Goal: Task Accomplishment & Management: Manage account settings

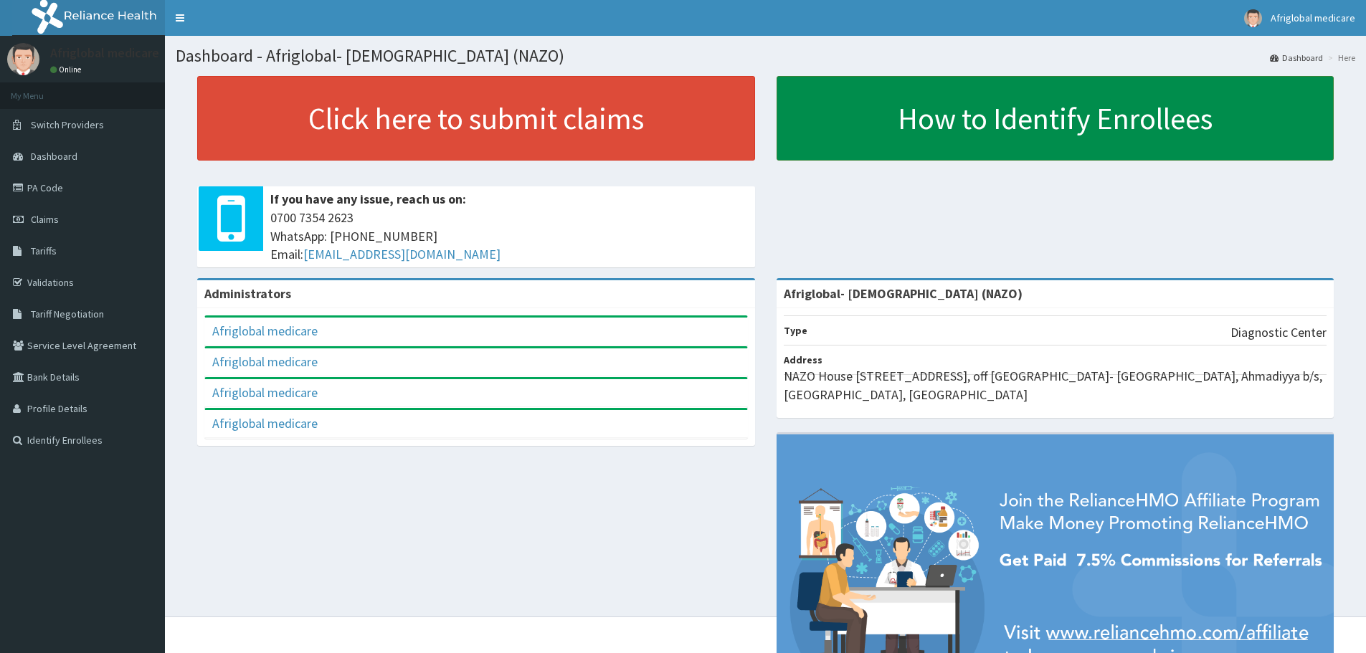
click at [970, 115] on link "How to Identify Enrollees" at bounding box center [1056, 118] width 558 height 85
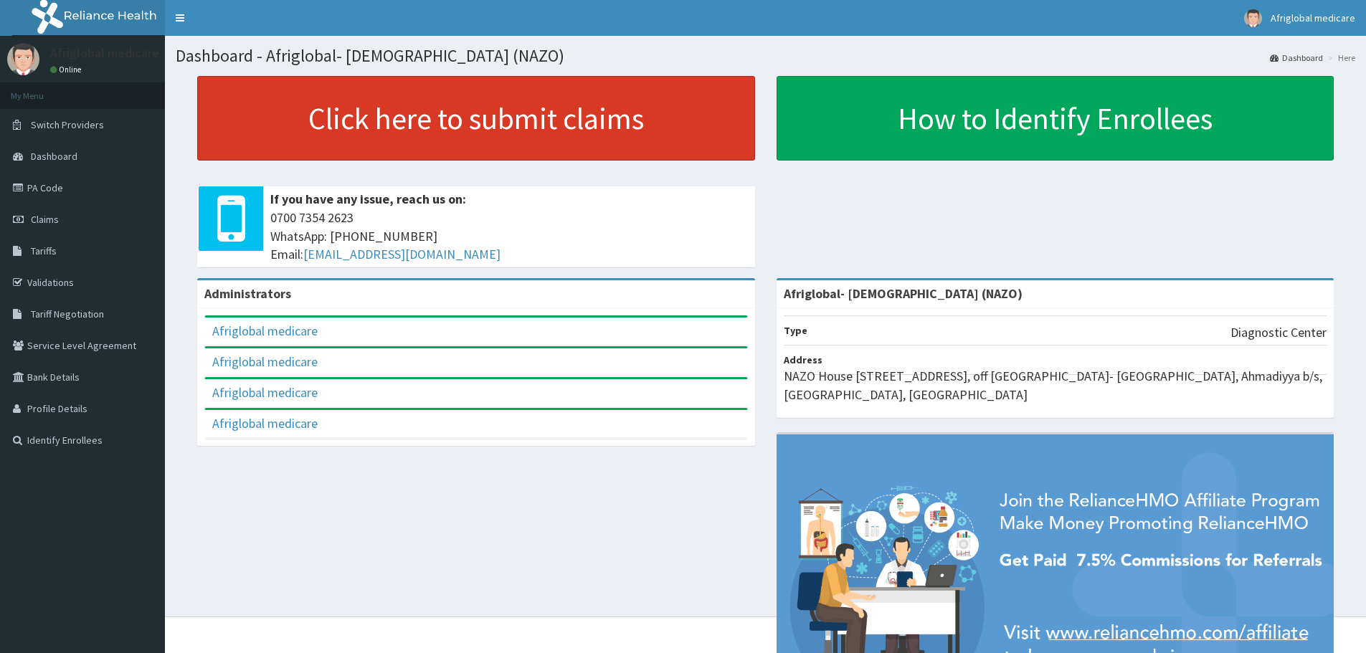
click at [391, 118] on link "Click here to submit claims" at bounding box center [476, 118] width 558 height 85
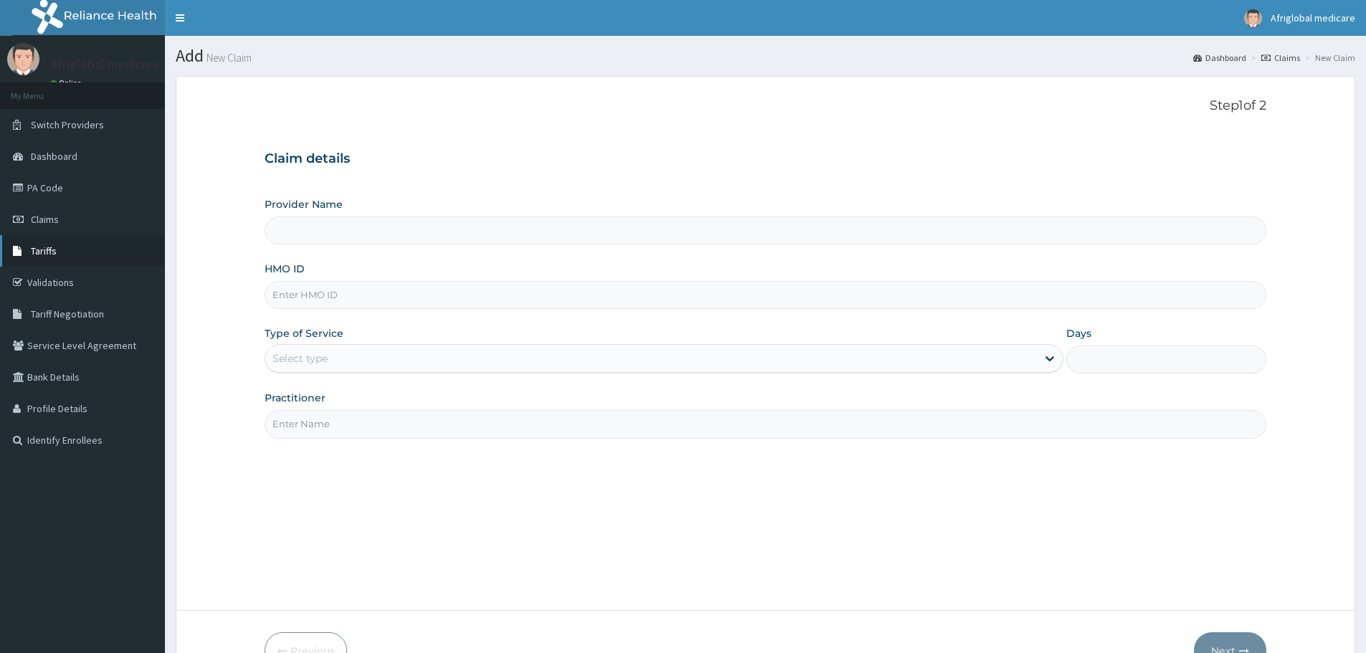
type input "Afriglobal- [DEMOGRAPHIC_DATA] (NAZO)"
click at [62, 129] on span "Switch Providers" at bounding box center [67, 124] width 73 height 13
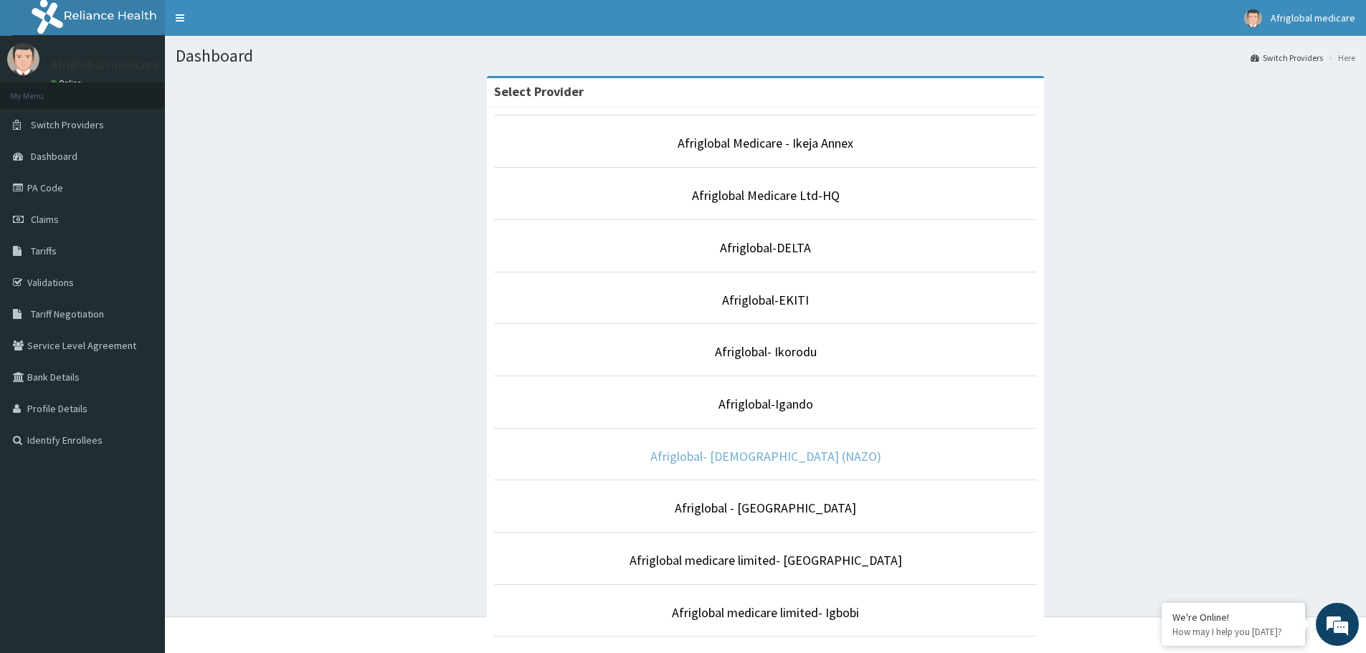
click at [768, 459] on link "Afriglobal- [DEMOGRAPHIC_DATA] (NAZO)" at bounding box center [765, 456] width 231 height 16
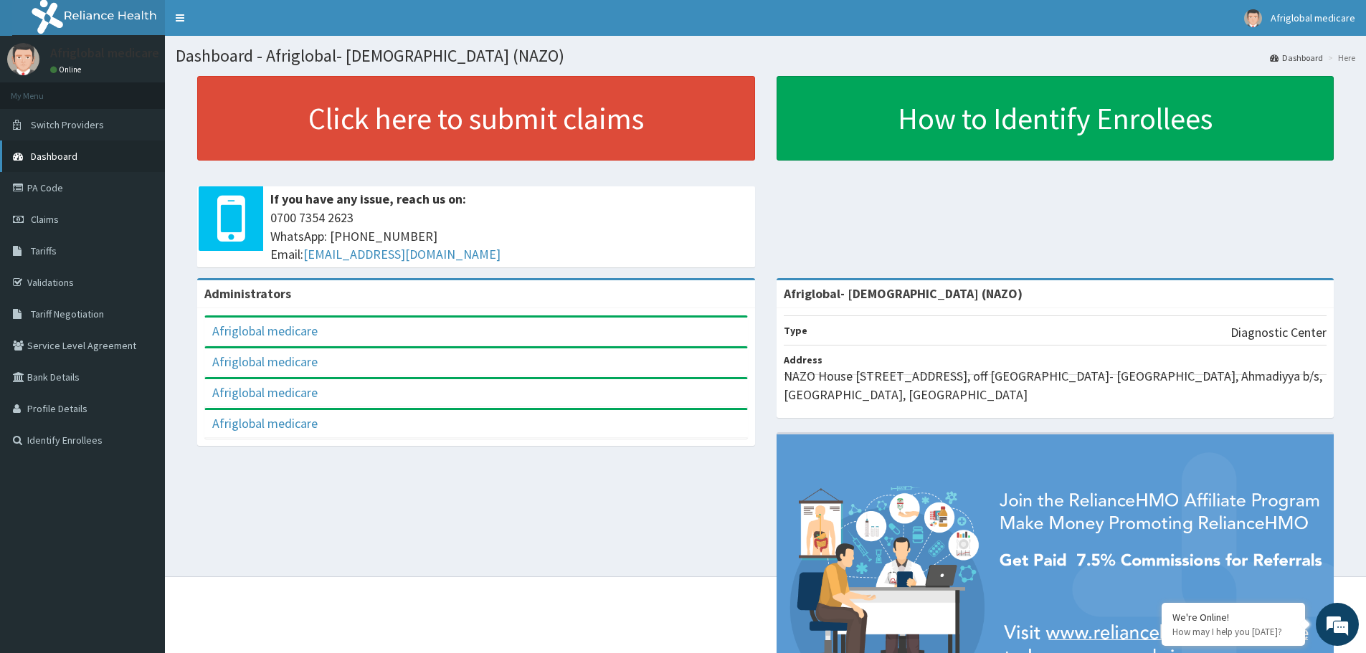
click at [53, 158] on span "Dashboard" at bounding box center [54, 156] width 47 height 13
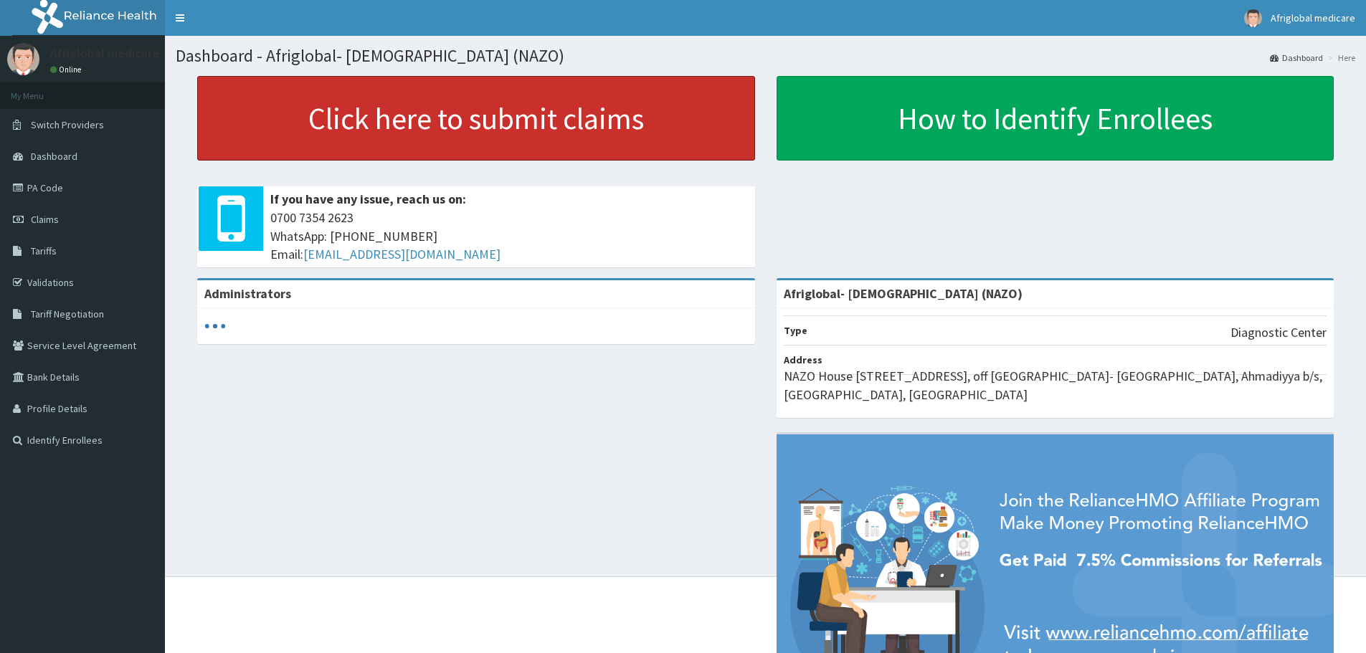
click at [436, 118] on link "Click here to submit claims" at bounding box center [476, 118] width 558 height 85
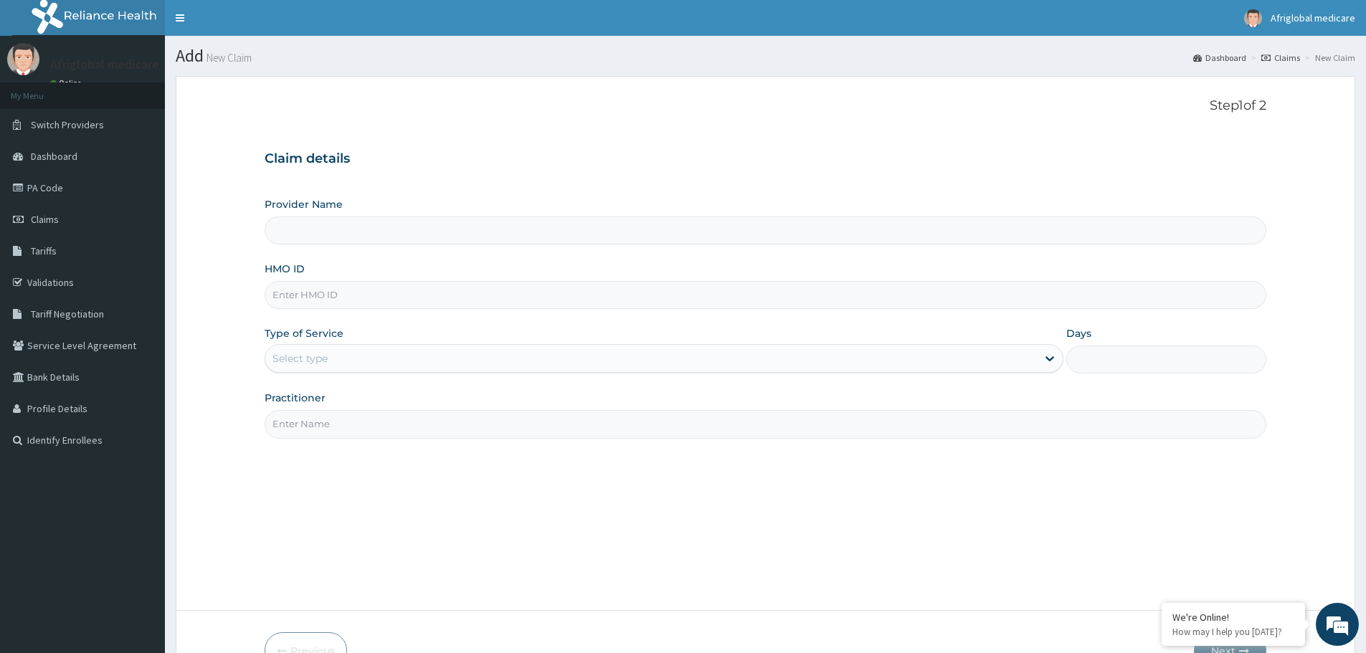
type input "Afriglobal- [DEMOGRAPHIC_DATA] (NAZO)"
click at [55, 158] on span "Dashboard" at bounding box center [54, 156] width 47 height 13
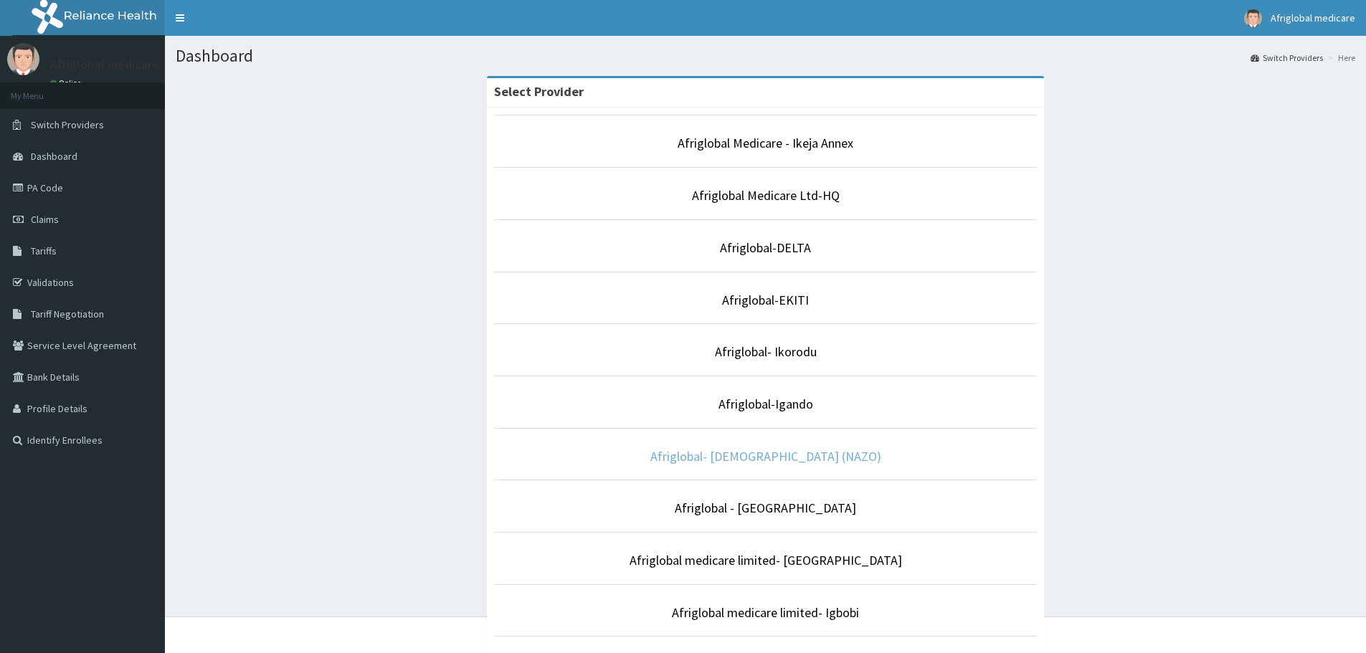
click at [766, 455] on link "Afriglobal- [DEMOGRAPHIC_DATA] (NAZO)" at bounding box center [765, 456] width 231 height 16
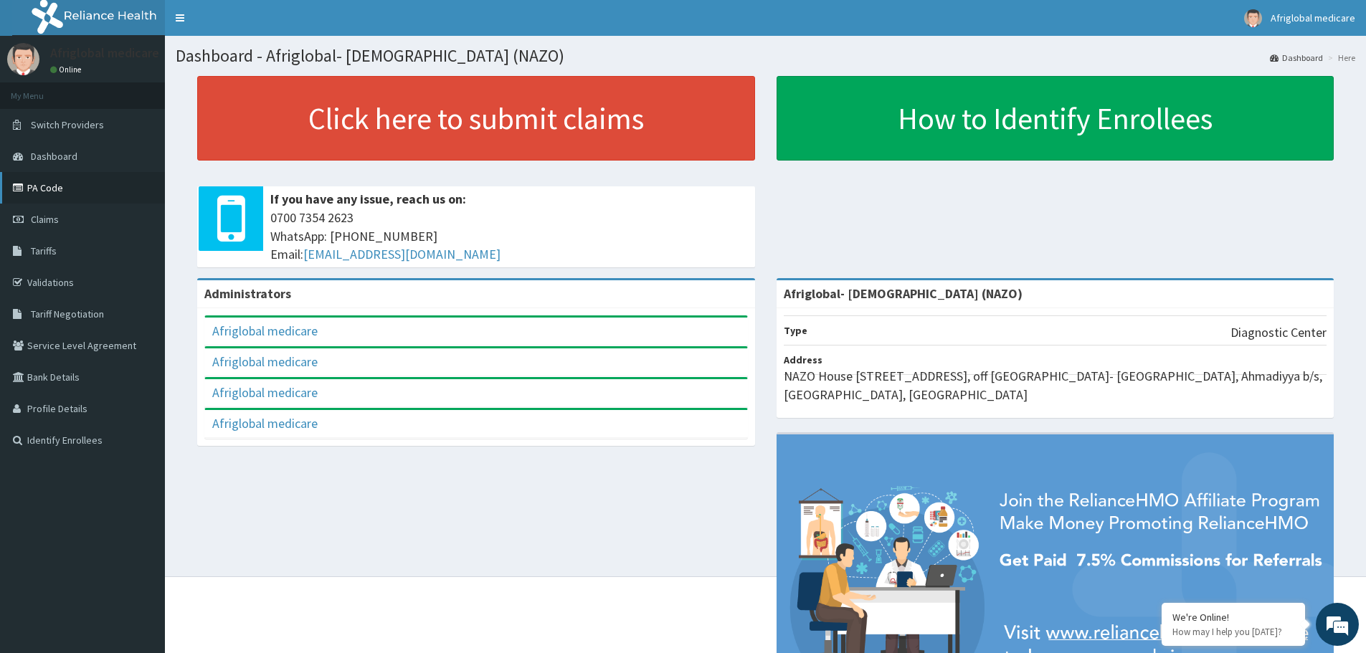
click at [57, 185] on link "PA Code" at bounding box center [82, 188] width 165 height 32
